Goal: Find specific page/section: Locate a particular part of the current website

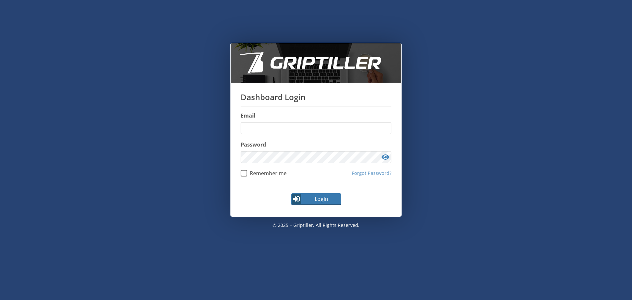
type input "**********"
click at [305, 196] on span "Login" at bounding box center [321, 199] width 38 height 8
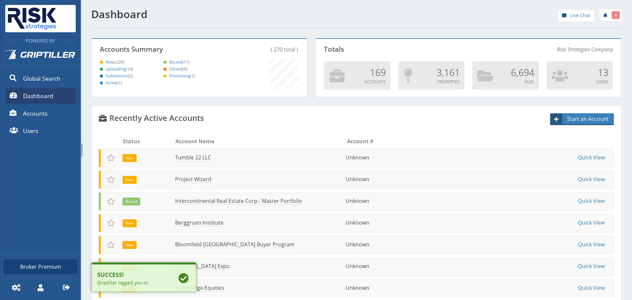
scroll to position [58, 213]
click at [194, 156] on link "Tumble 22 LLC" at bounding box center [191, 158] width 36 height 8
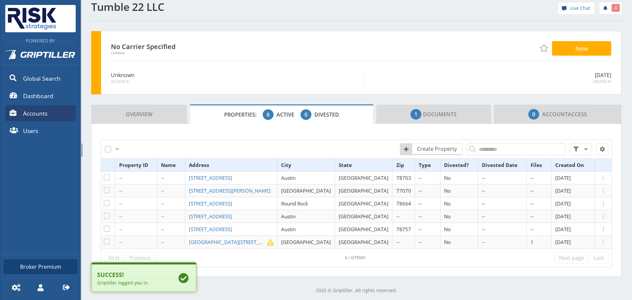
scroll to position [10, 0]
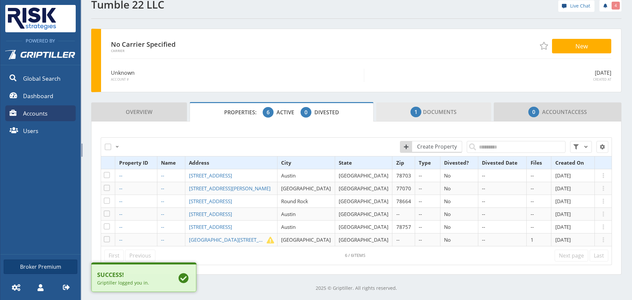
click at [404, 114] on link "1 Documents" at bounding box center [433, 111] width 115 height 19
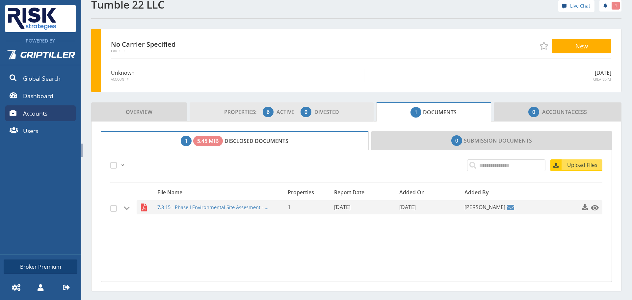
click at [269, 113] on span "6" at bounding box center [268, 112] width 11 height 11
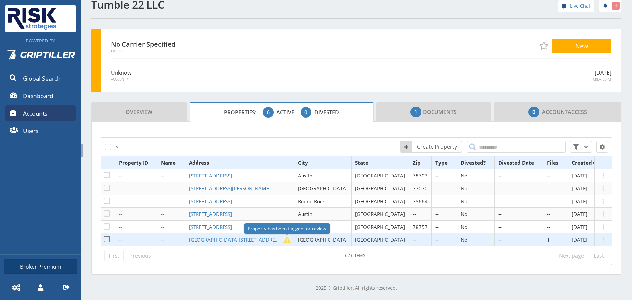
click at [291, 240] on span at bounding box center [287, 240] width 8 height 8
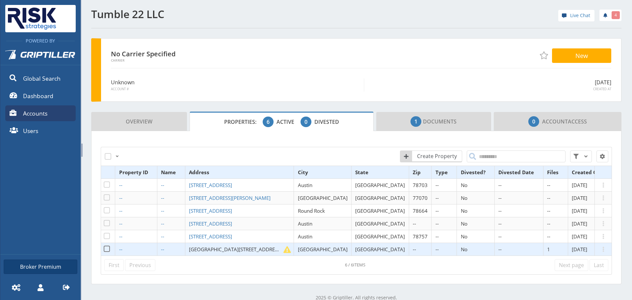
scroll to position [10, 0]
